Goal: Task Accomplishment & Management: Manage account settings

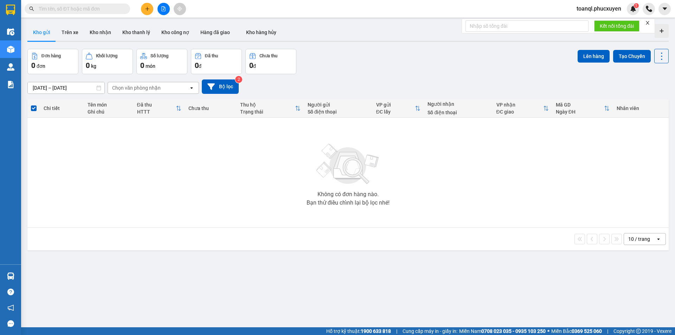
click at [150, 10] on button at bounding box center [147, 9] width 12 height 12
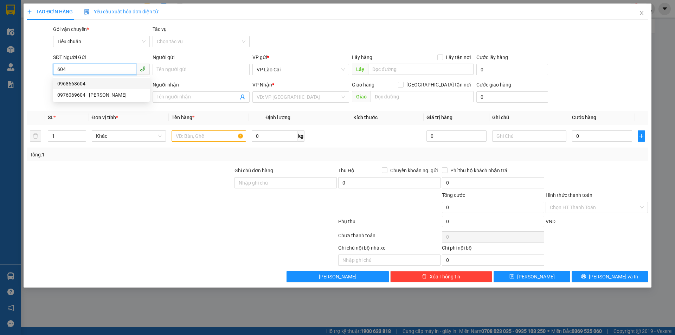
click at [79, 82] on div "0968668604" at bounding box center [101, 84] width 88 height 8
type input "0968668604"
click at [84, 96] on input "SĐT Người Nhận *" at bounding box center [94, 96] width 83 height 11
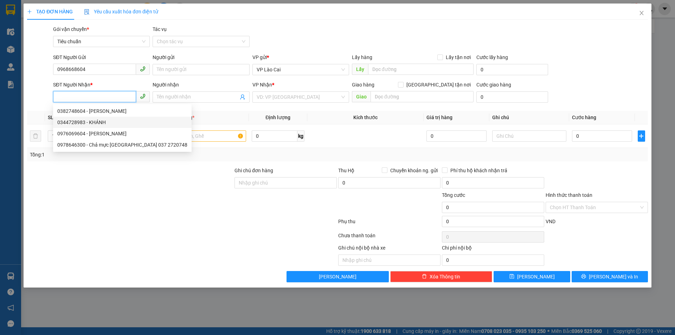
click at [70, 121] on div "0344728983 - KHÁNH" at bounding box center [122, 122] width 130 height 8
type input "0344728983"
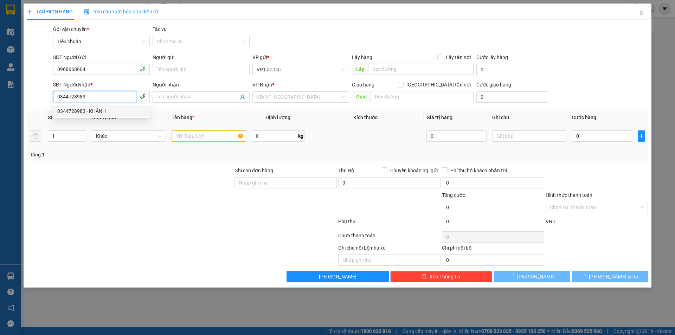
type input "KHÁNH"
type input "HẠ LONG"
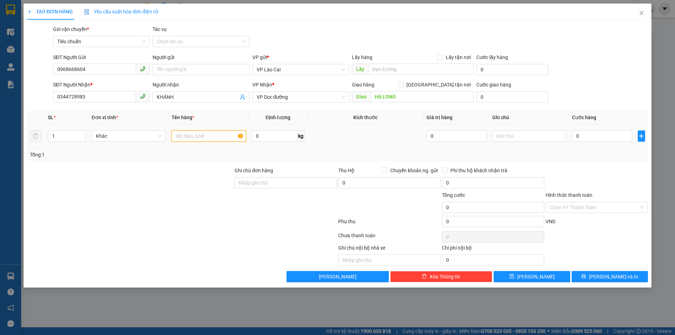
click at [211, 132] on input "text" at bounding box center [208, 135] width 74 height 11
type input "3 HỘP HOA LIỀN 2 + 3 HỘP +1 XỐP"
click at [602, 141] on input "0" at bounding box center [602, 135] width 60 height 11
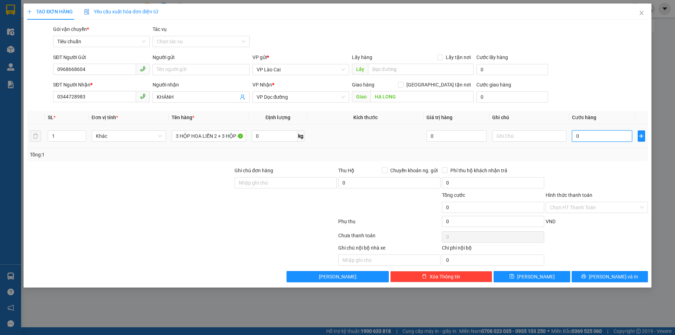
type input "8"
type input "84"
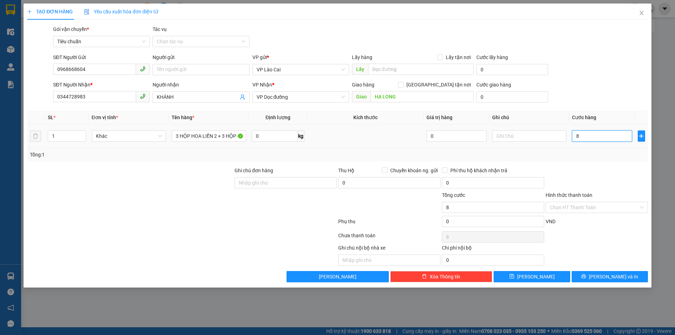
type input "84"
type input "840"
type input "840.000"
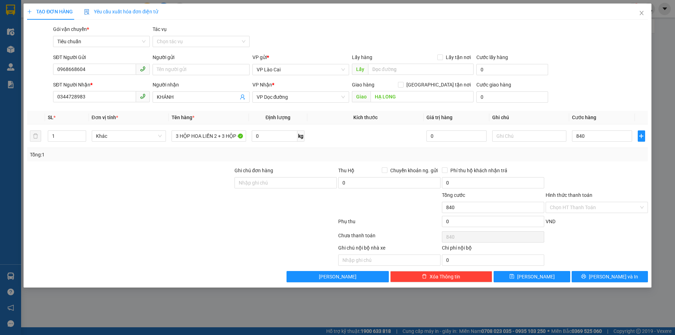
type input "840.000"
drag, startPoint x: 288, startPoint y: 220, endPoint x: 263, endPoint y: 316, distance: 99.2
click at [288, 221] on div at bounding box center [181, 223] width 311 height 14
drag, startPoint x: 94, startPoint y: 70, endPoint x: 33, endPoint y: 77, distance: 61.5
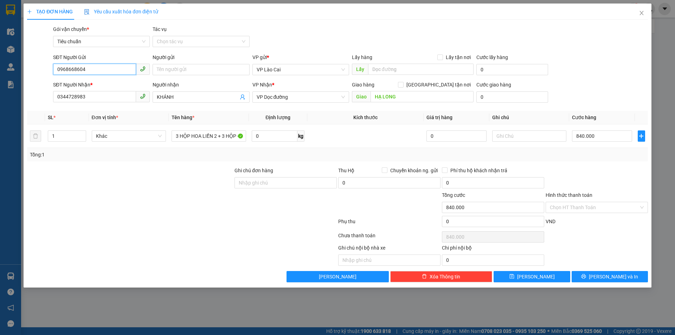
click at [33, 77] on div "SĐT Người Gửi 0968668604 0968668604 Người gửi Tên người gửi VP gửi * VP Lào Cai…" at bounding box center [337, 65] width 622 height 25
drag, startPoint x: 97, startPoint y: 97, endPoint x: 26, endPoint y: 109, distance: 72.0
click at [25, 109] on div "TẠO ĐƠN HÀNG Yêu cầu xuất hóa đơn điện tử Transit Pickup Surcharge Ids Transit …" at bounding box center [338, 146] width 628 height 284
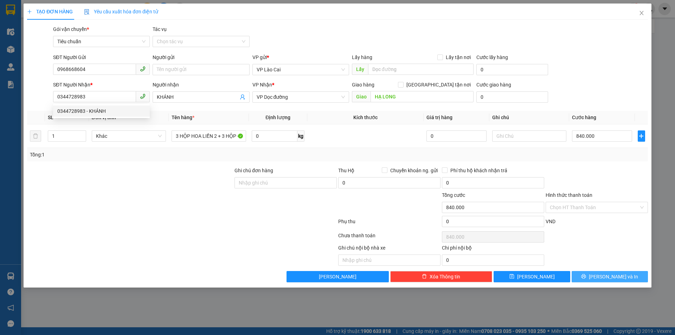
click at [617, 277] on span "[PERSON_NAME] và In" at bounding box center [613, 277] width 49 height 8
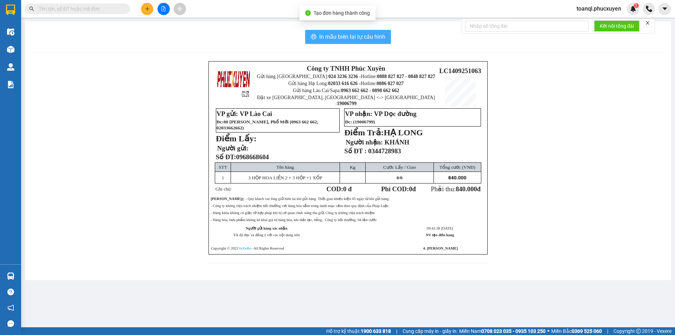
click at [365, 34] on span "In mẫu biên lai tự cấu hình" at bounding box center [352, 36] width 66 height 9
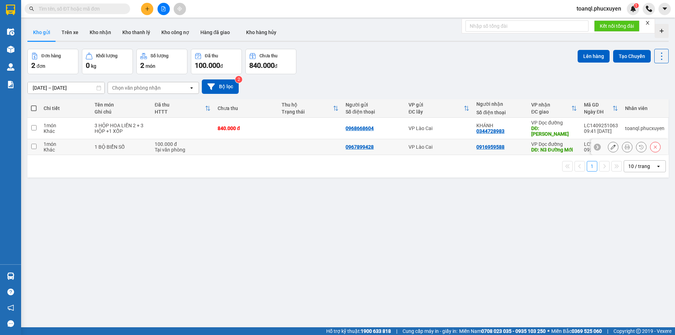
click at [207, 141] on div "100.000 đ" at bounding box center [183, 144] width 56 height 6
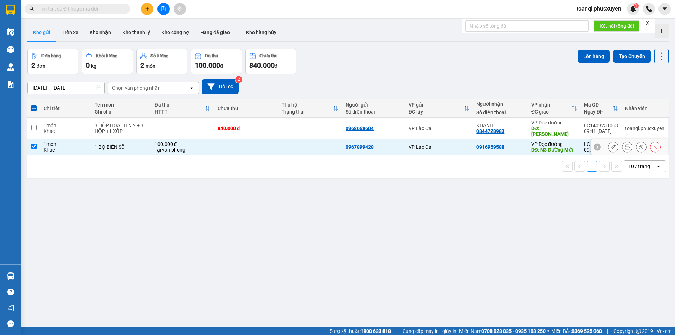
click at [190, 147] on div "Tại văn phòng" at bounding box center [183, 150] width 56 height 6
checkbox input "false"
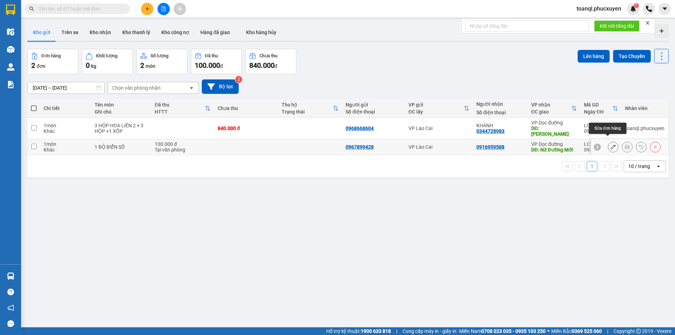
click at [610, 144] on icon at bounding box center [612, 146] width 5 height 5
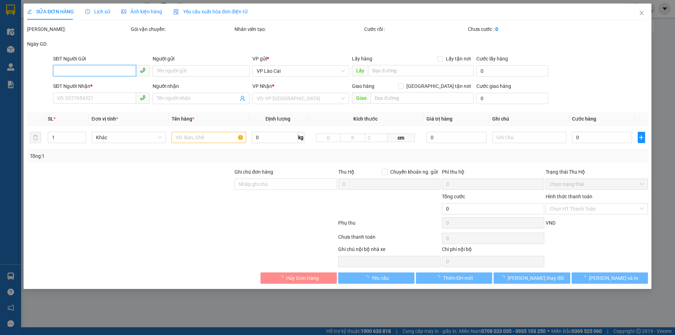
type input "0967899428"
type input "0916959588"
type input "N3 Đường Mới"
type input "100.000"
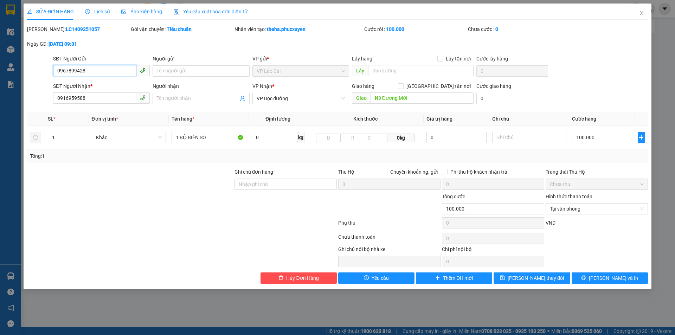
drag, startPoint x: 110, startPoint y: 75, endPoint x: 15, endPoint y: 94, distance: 96.1
click at [2, 92] on div "SỬA ĐƠN HÀNG Lịch sử Ảnh kiện hàng Yêu cầu xuất hóa đơn điện tử Total Paid Fee …" at bounding box center [337, 167] width 675 height 335
drag, startPoint x: 96, startPoint y: 95, endPoint x: 50, endPoint y: 102, distance: 47.3
click at [50, 102] on div "SĐT Người Nhận * 0916959588 0916959588 Người nhận Tên người nhận VP Nhận * VP D…" at bounding box center [337, 94] width 622 height 25
click at [640, 14] on icon "close" at bounding box center [641, 13] width 6 height 6
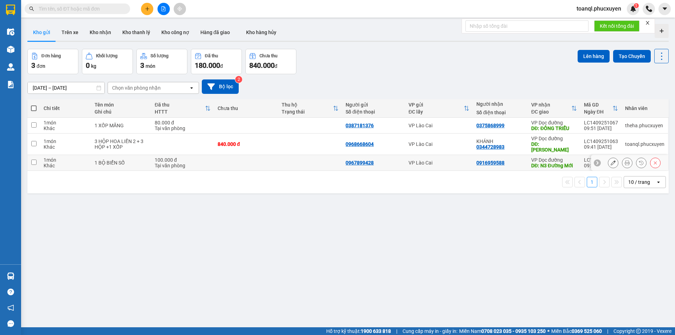
click at [152, 161] on td "100.000 đ Tại văn phòng" at bounding box center [182, 163] width 63 height 16
checkbox input "true"
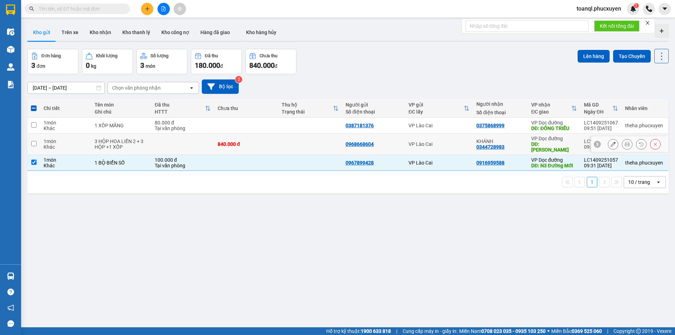
click at [149, 138] on td "3 HỘP HOA LIỀN 2 + 3 HỘP +1 XỐP" at bounding box center [121, 144] width 60 height 21
checkbox input "true"
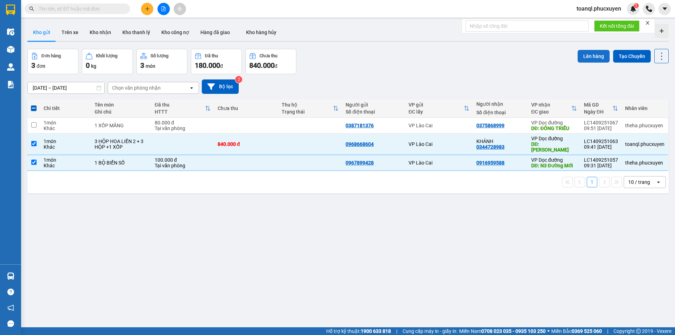
click at [583, 58] on button "Lên hàng" at bounding box center [593, 56] width 32 height 13
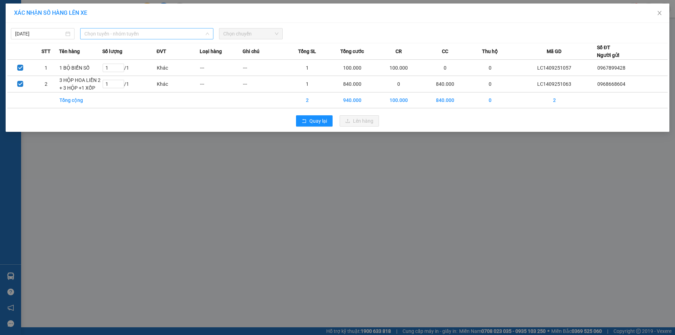
click at [130, 36] on span "Chọn tuyến - nhóm tuyến" at bounding box center [146, 33] width 125 height 11
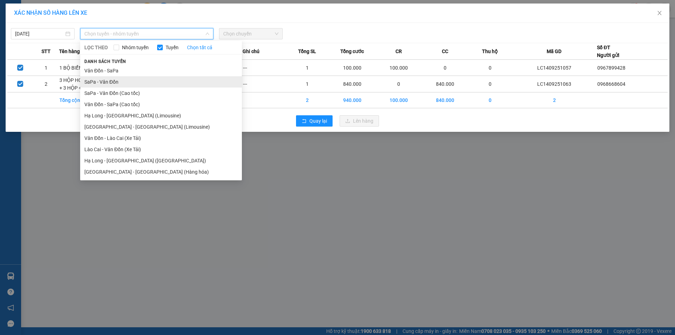
drag, startPoint x: 110, startPoint y: 81, endPoint x: 206, endPoint y: 27, distance: 110.6
click at [110, 81] on li "SaPa - Vân Đồn" at bounding box center [161, 81] width 162 height 11
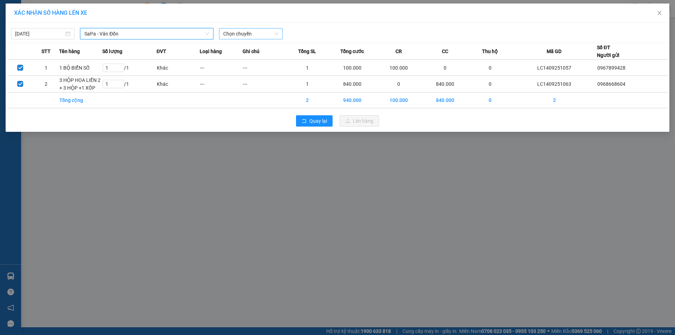
click at [237, 28] on div "Chọn chuyến" at bounding box center [251, 33] width 64 height 11
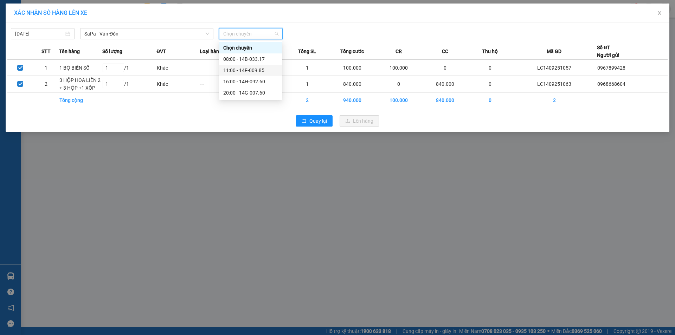
drag, startPoint x: 251, startPoint y: 70, endPoint x: 258, endPoint y: 71, distance: 7.4
click at [251, 70] on div "11:00 - 14F-009.85" at bounding box center [250, 70] width 55 height 8
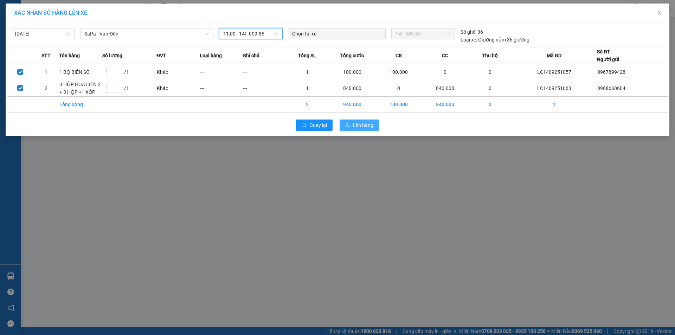
click at [345, 121] on button "Lên hàng" at bounding box center [358, 124] width 39 height 11
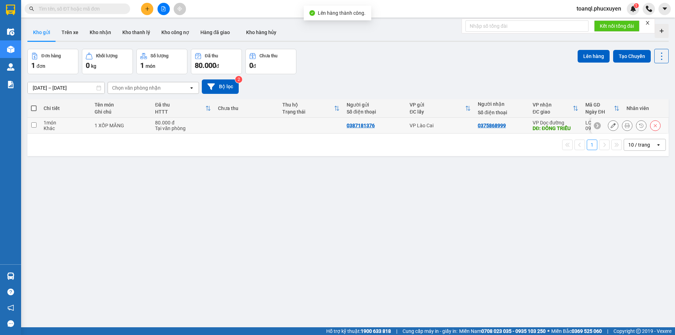
click at [610, 126] on icon at bounding box center [612, 125] width 5 height 5
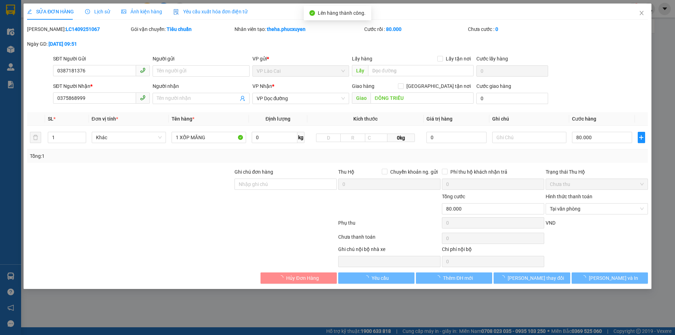
type input "0387181376"
type input "0375868999"
type input "ĐÔNG TRIỀU"
type input "80.000"
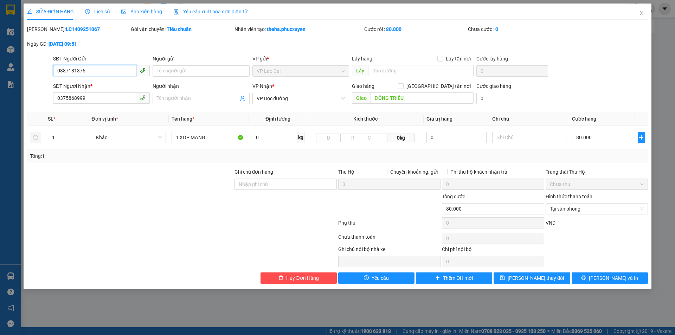
drag, startPoint x: 93, startPoint y: 70, endPoint x: 40, endPoint y: 78, distance: 53.6
click at [40, 78] on div "SĐT Người Gửi 0387181376 0387181376 Người gửi Tên người gửi VP gửi * VP Lào Cai…" at bounding box center [337, 67] width 622 height 25
drag, startPoint x: 75, startPoint y: 98, endPoint x: 33, endPoint y: 100, distance: 41.9
click at [33, 100] on div "SĐT Người Nhận * 0375868999 0375868999 Người nhận Tên người nhận VP Nhận * VP D…" at bounding box center [337, 94] width 622 height 25
drag, startPoint x: 0, startPoint y: 226, endPoint x: 166, endPoint y: 220, distance: 165.6
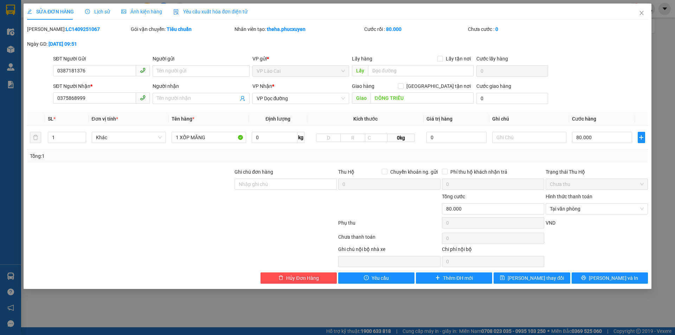
click at [166, 217] on div at bounding box center [181, 224] width 311 height 14
drag, startPoint x: 90, startPoint y: 100, endPoint x: 19, endPoint y: 106, distance: 70.9
click at [20, 106] on div "SỬA ĐƠN HÀNG Lịch sử Ảnh kiện hàng Yêu cầu xuất hóa đơn điện tử Total Paid Fee …" at bounding box center [337, 167] width 675 height 335
